Goal: Task Accomplishment & Management: Complete application form

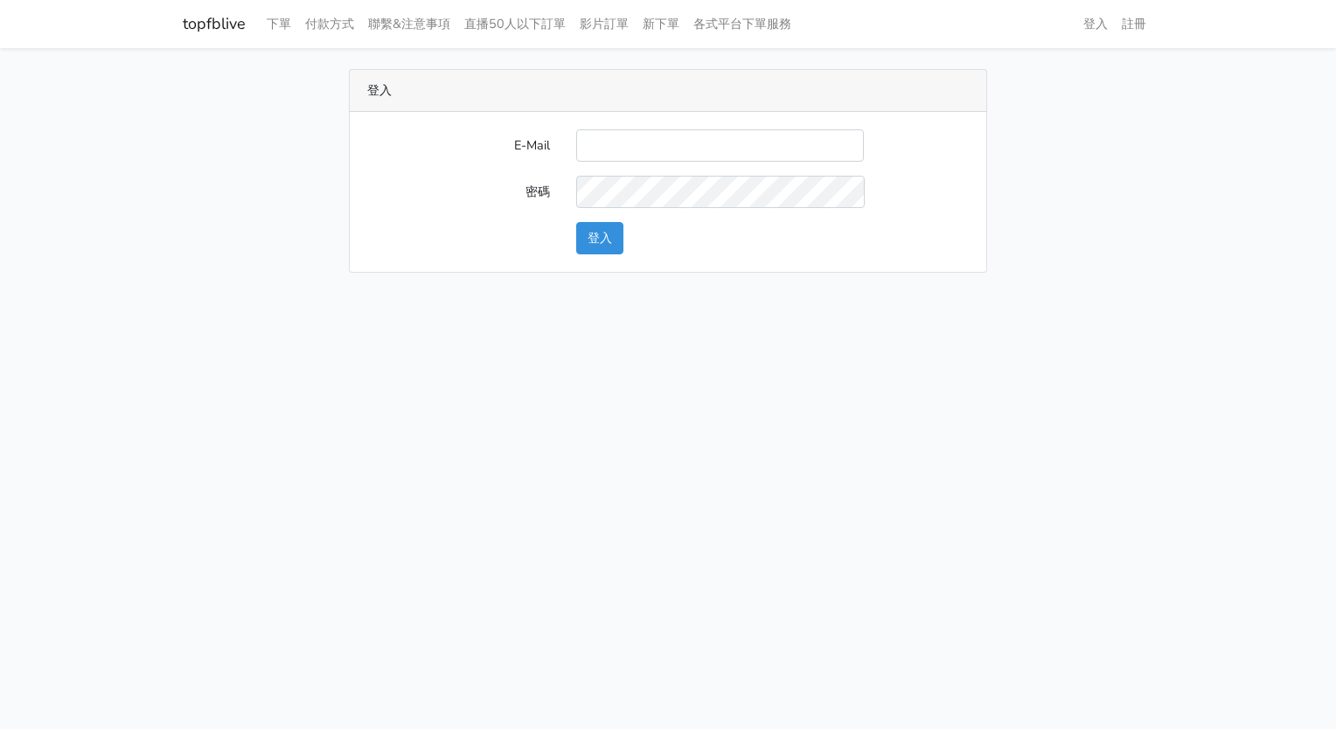
drag, startPoint x: 0, startPoint y: 0, endPoint x: 650, endPoint y: 149, distance: 666.3
click at [650, 149] on input "E-Mail" at bounding box center [720, 145] width 288 height 32
type input "[PERSON_NAME][EMAIL_ADDRESS][DOMAIN_NAME]"
click at [481, 294] on html "topfblive 下單 付款方式 聯繫&注意事項 直播50人以下訂單 影片訂單 新下單 各式平台下單服務 登入 註冊" at bounding box center [668, 147] width 1336 height 294
click at [601, 241] on button "登入" at bounding box center [599, 238] width 47 height 32
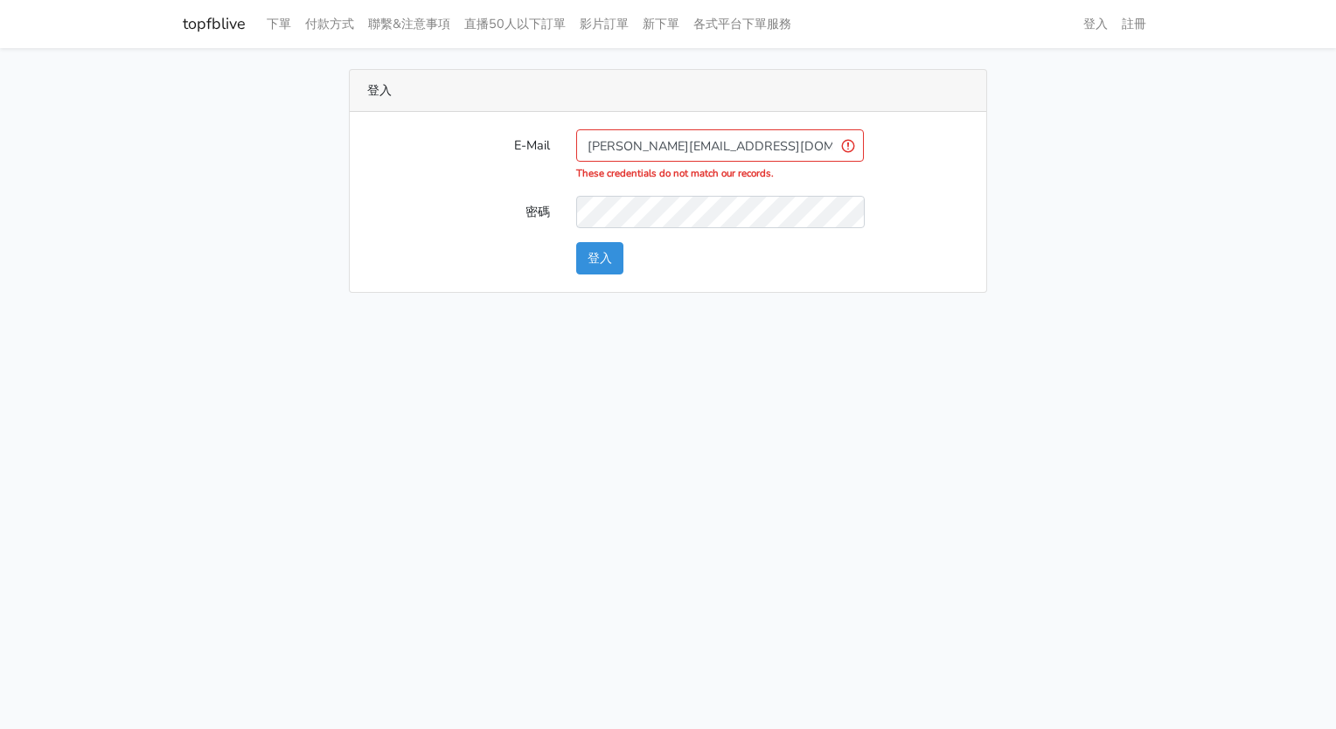
click at [678, 145] on input "[PERSON_NAME][EMAIL_ADDRESS][DOMAIN_NAME]" at bounding box center [720, 145] width 288 height 32
click at [463, 170] on label "E-Mail" at bounding box center [458, 155] width 209 height 52
click at [576, 162] on input "[PERSON_NAME][EMAIL_ADDRESS][DOMAIN_NAME]" at bounding box center [720, 145] width 288 height 32
click at [942, 226] on div "密碼" at bounding box center [668, 212] width 628 height 32
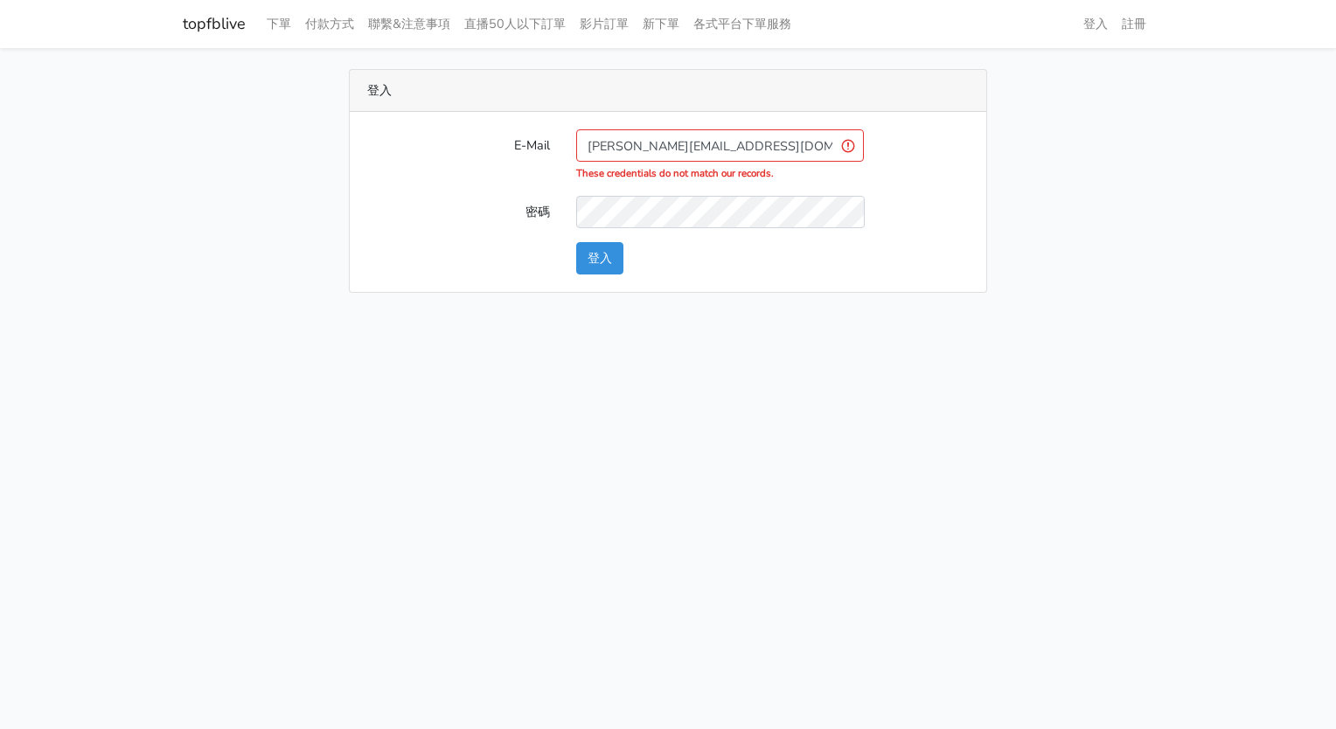
click at [420, 156] on label "E-Mail" at bounding box center [458, 155] width 209 height 52
click at [576, 156] on input "[PERSON_NAME][EMAIL_ADDRESS][DOMAIN_NAME]" at bounding box center [720, 145] width 288 height 32
click at [1130, 22] on link "註冊" at bounding box center [1134, 24] width 38 height 34
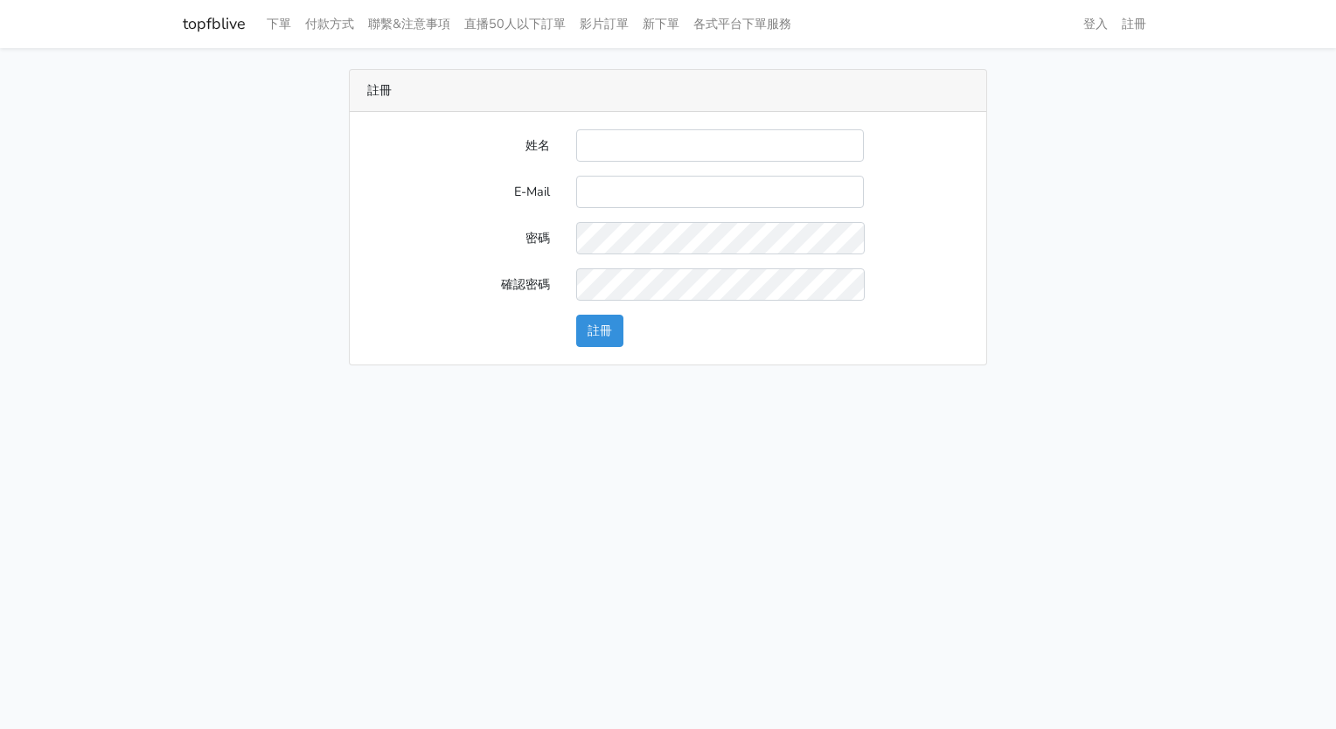
click at [622, 142] on input "姓名" at bounding box center [720, 145] width 288 height 32
click at [626, 148] on input "姓名" at bounding box center [720, 145] width 288 height 32
type input "[PERSON_NAME]"
click at [604, 189] on input "E-Mail" at bounding box center [720, 192] width 288 height 32
type input "[PERSON_NAME][EMAIL_ADDRESS][DOMAIN_NAME]"
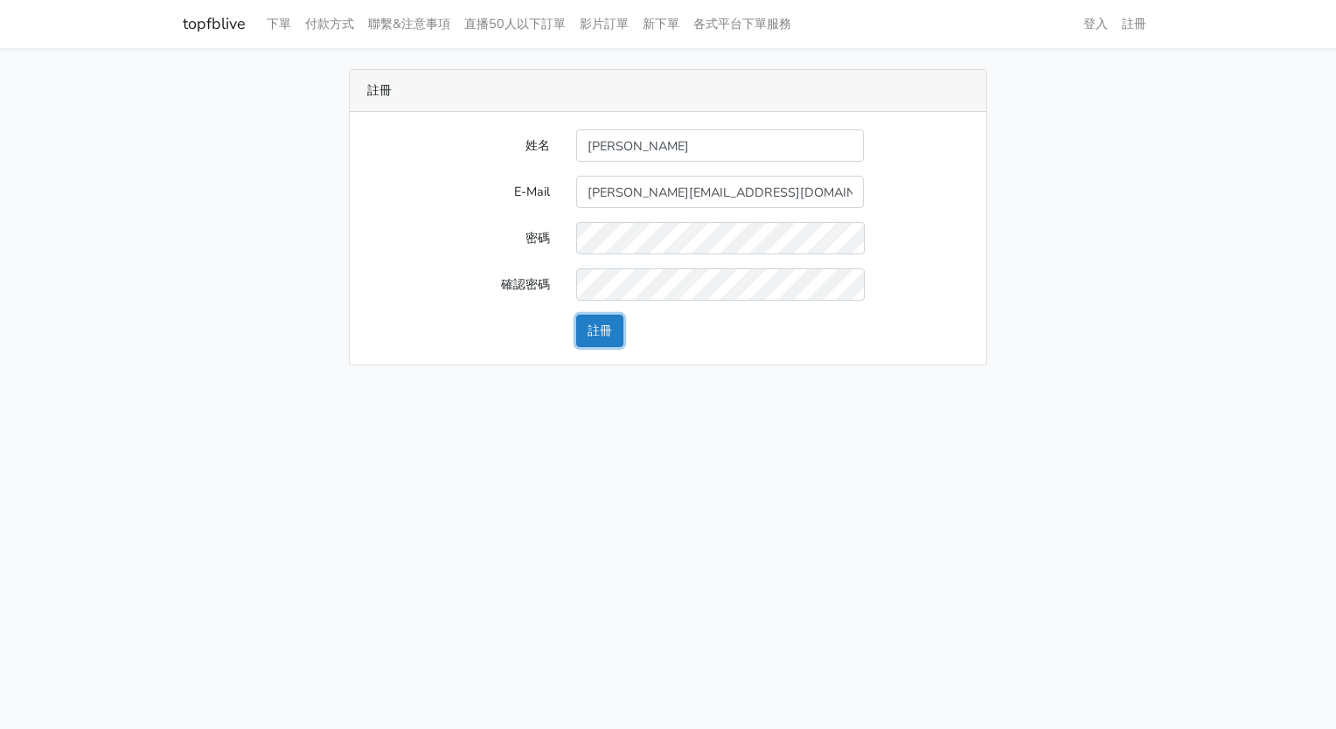
click at [602, 327] on button "註冊" at bounding box center [599, 331] width 47 height 32
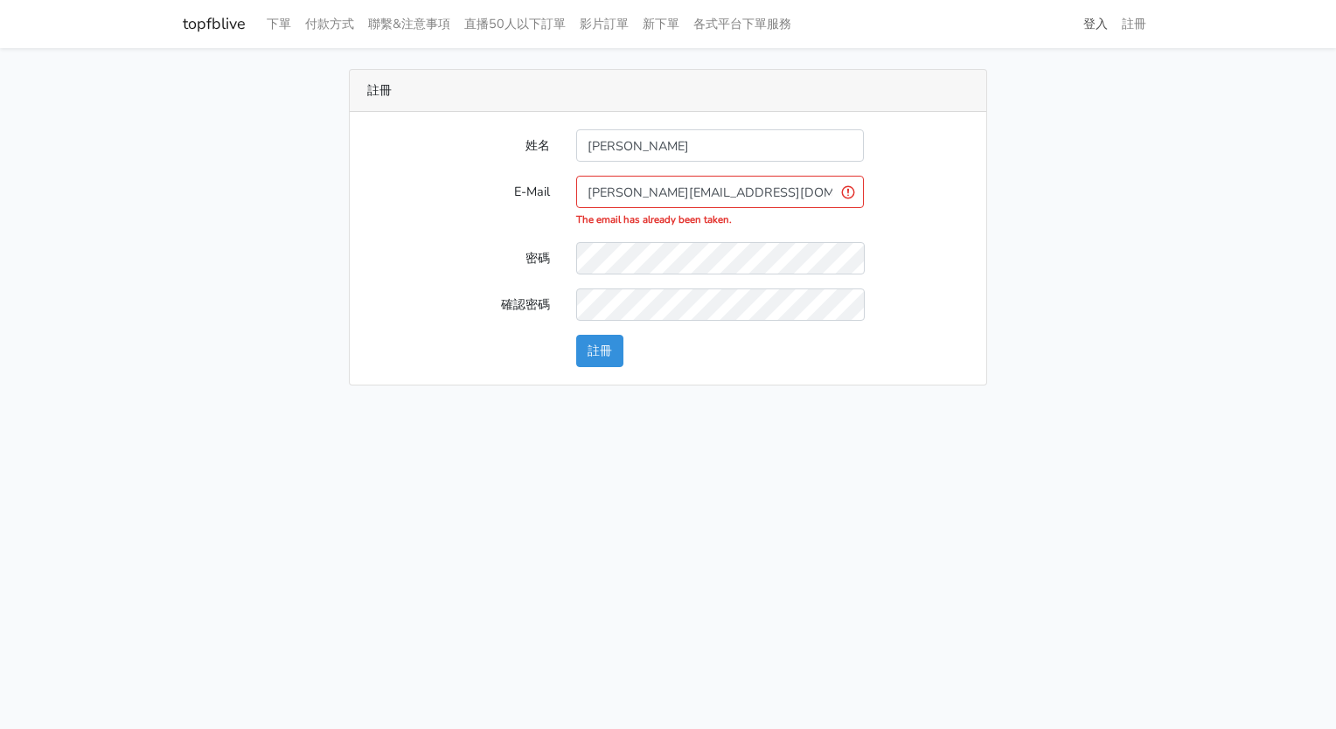
click at [1097, 26] on link "登入" at bounding box center [1095, 24] width 38 height 34
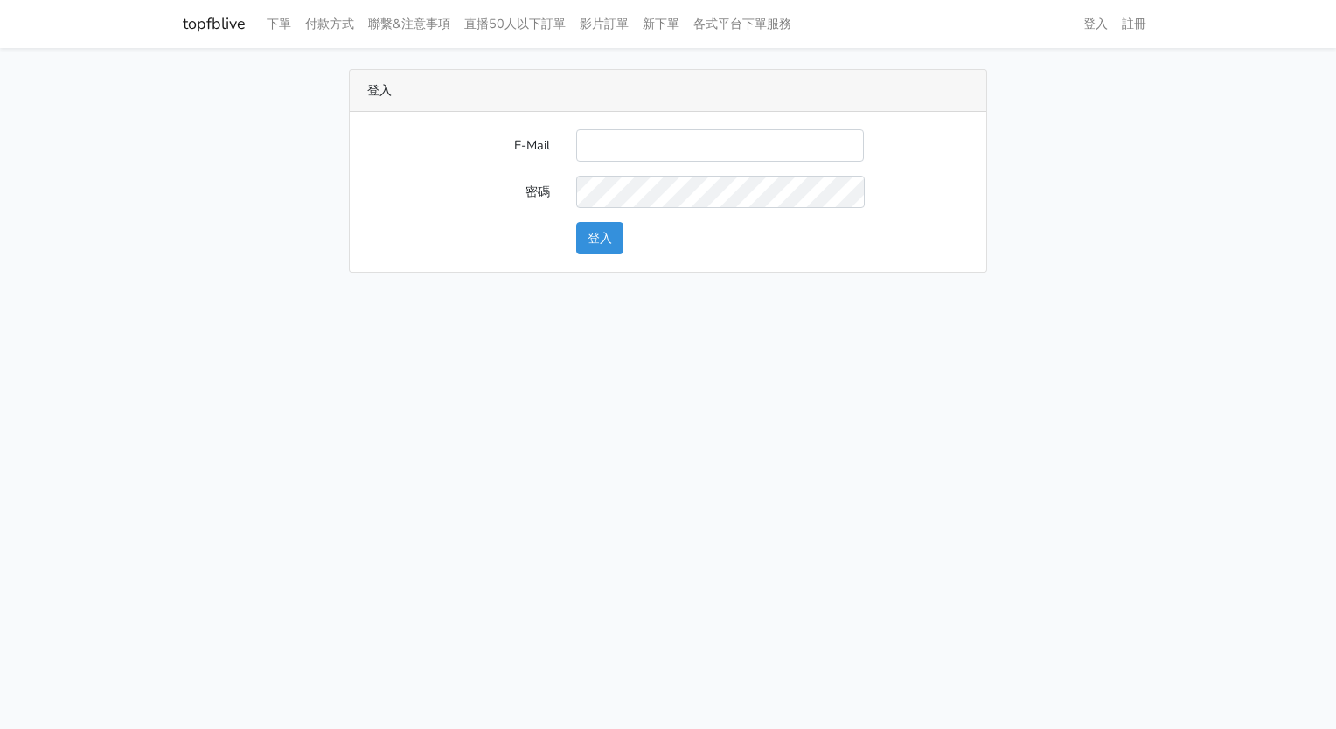
click at [652, 135] on input "E-Mail" at bounding box center [720, 145] width 288 height 32
type input "[PERSON_NAME][EMAIL_ADDRESS][DOMAIN_NAME]"
drag, startPoint x: 420, startPoint y: 224, endPoint x: 443, endPoint y: 223, distance: 23.6
click at [420, 224] on div "登入" at bounding box center [668, 238] width 628 height 32
click at [587, 254] on div "E-Mail [PERSON_NAME][EMAIL_ADDRESS][DOMAIN_NAME] 密碼 登入" at bounding box center [668, 192] width 636 height 160
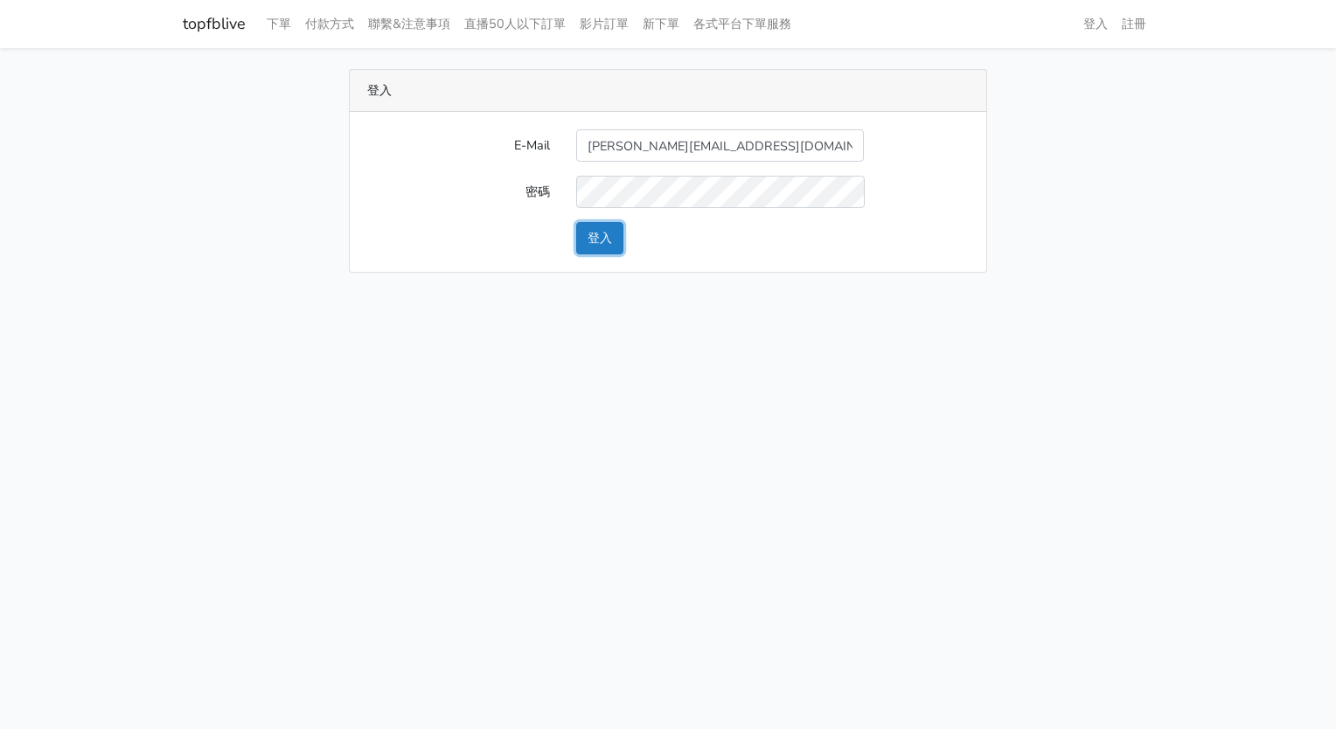
click at [600, 239] on button "登入" at bounding box center [599, 238] width 47 height 32
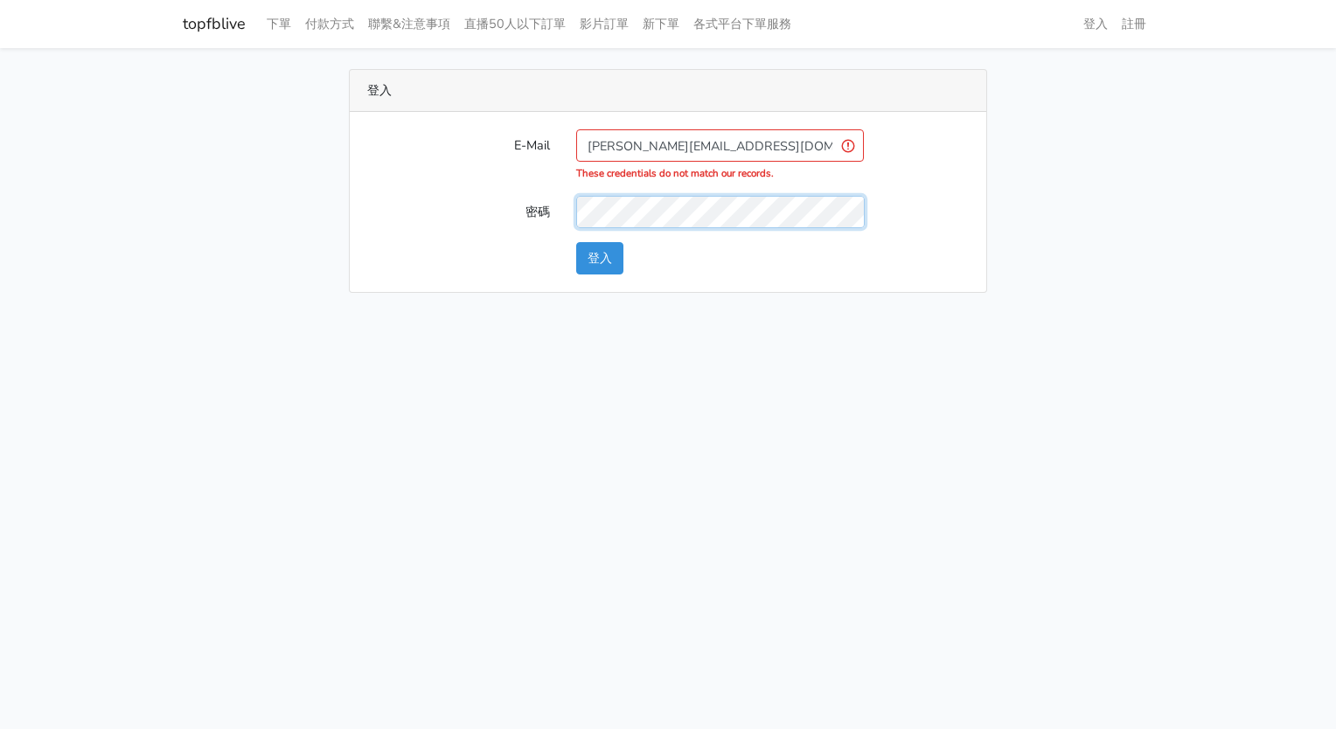
click at [576, 242] on button "登入" at bounding box center [599, 258] width 47 height 32
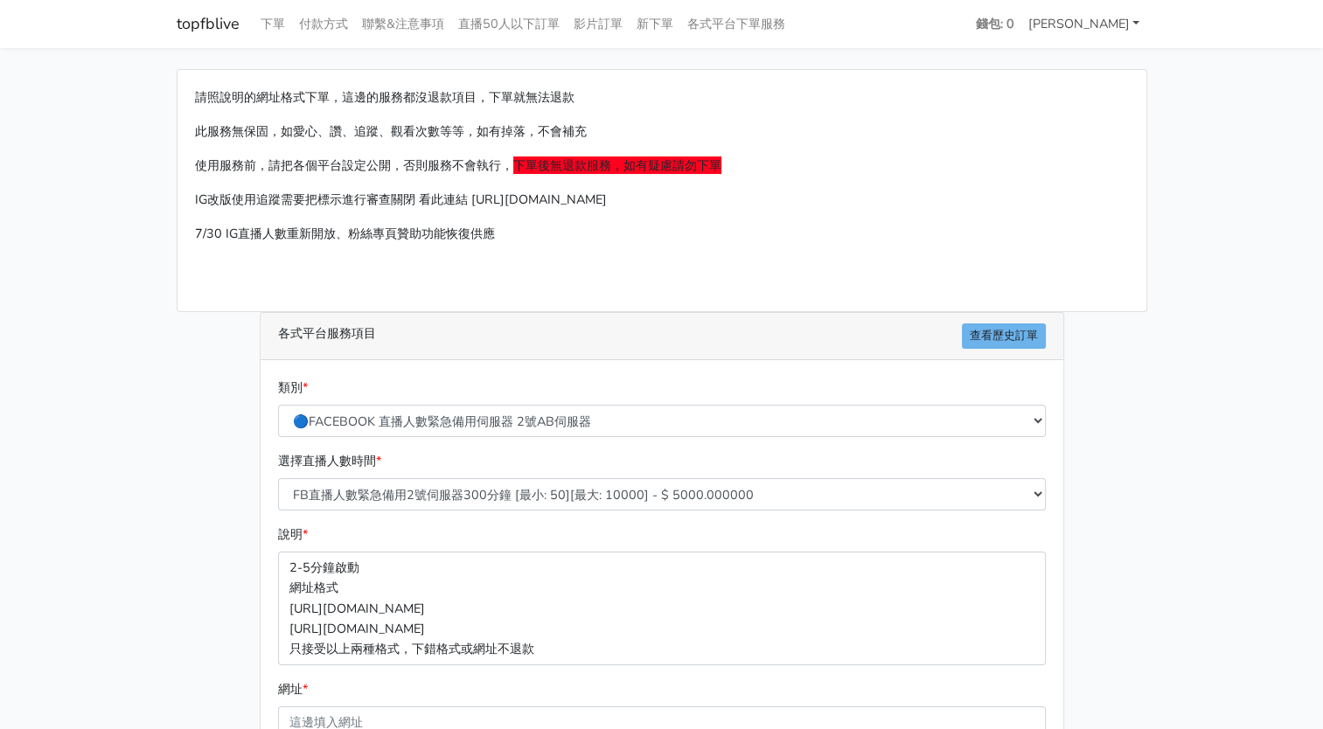
click at [1118, 23] on link "[PERSON_NAME]" at bounding box center [1084, 24] width 126 height 34
